Goal: Check status: Check status

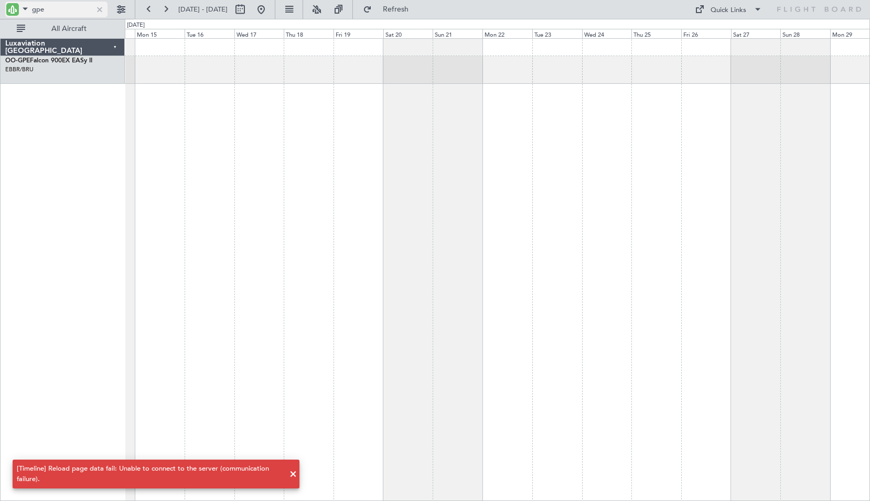
click at [67, 9] on input "gpe" at bounding box center [62, 10] width 60 height 16
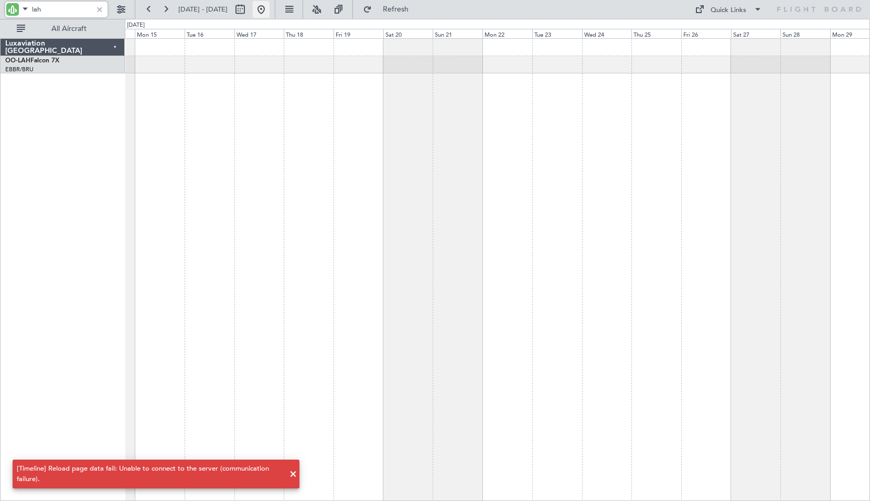
type input "lah"
click at [270, 13] on button at bounding box center [261, 9] width 17 height 17
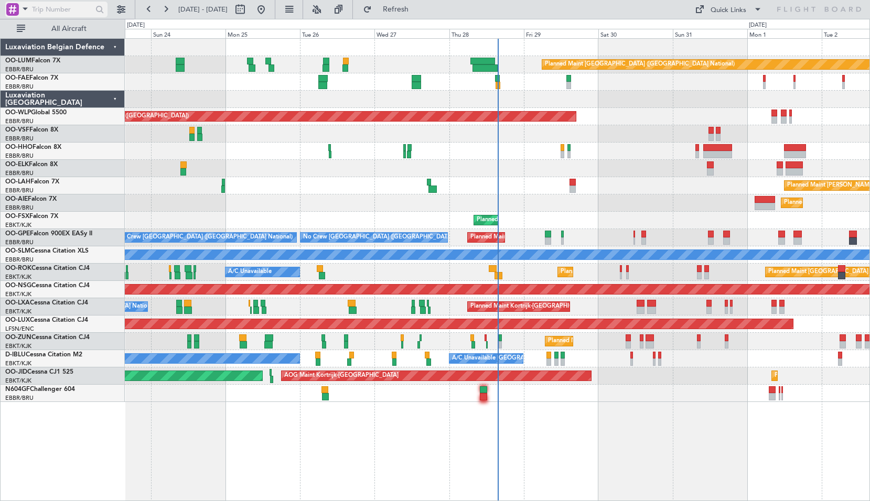
click at [25, 9] on span at bounding box center [25, 8] width 13 height 13
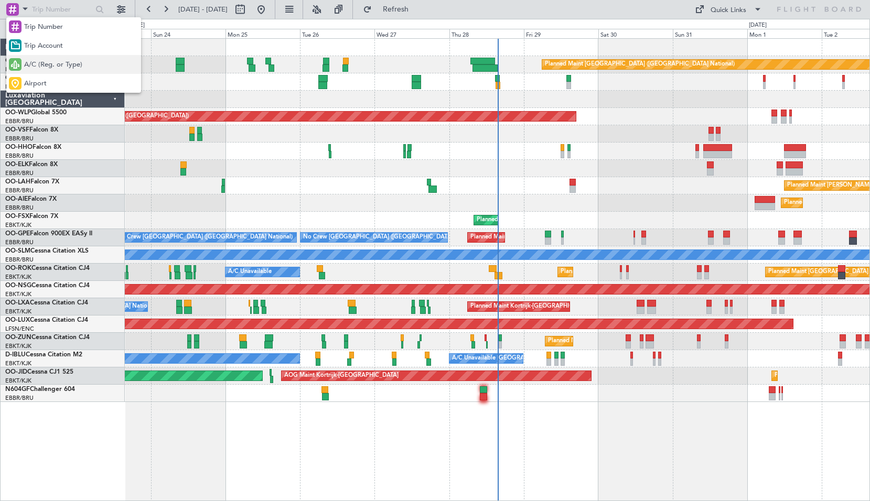
click at [35, 62] on span "A/C (Reg. or Type)" at bounding box center [53, 65] width 58 height 10
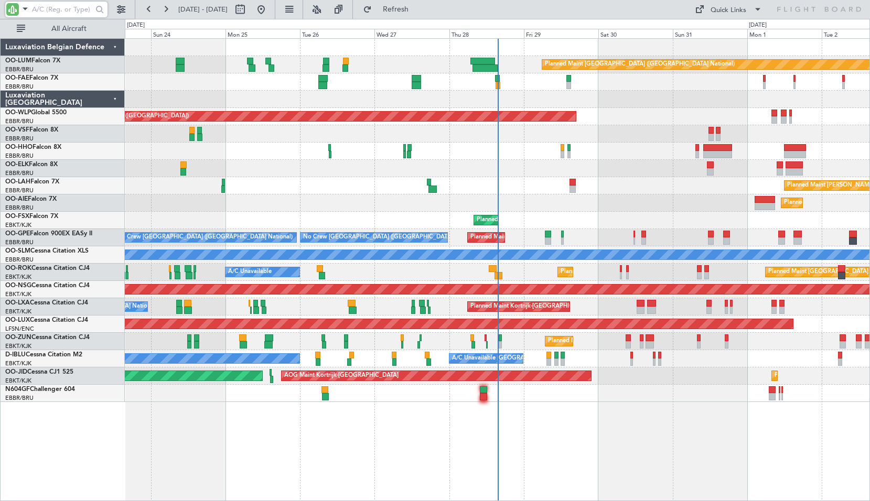
click at [59, 15] on input "text" at bounding box center [62, 10] width 60 height 16
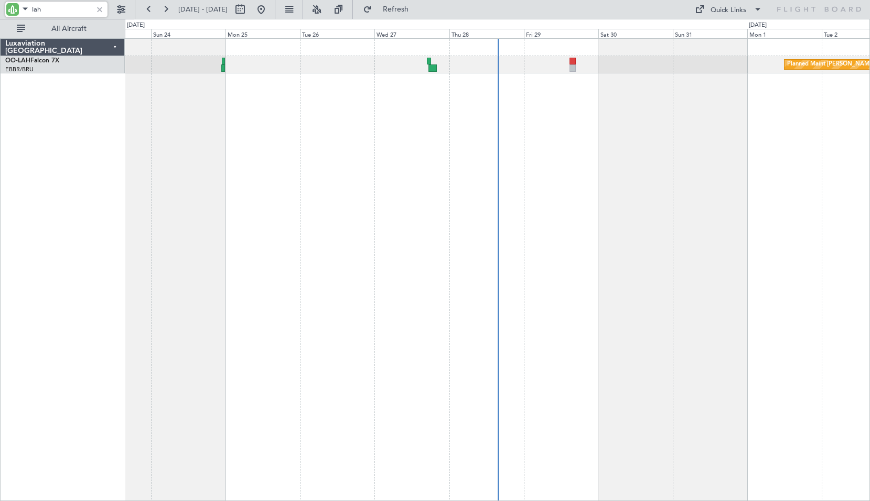
type input "lah"
